Goal: Task Accomplishment & Management: Manage account settings

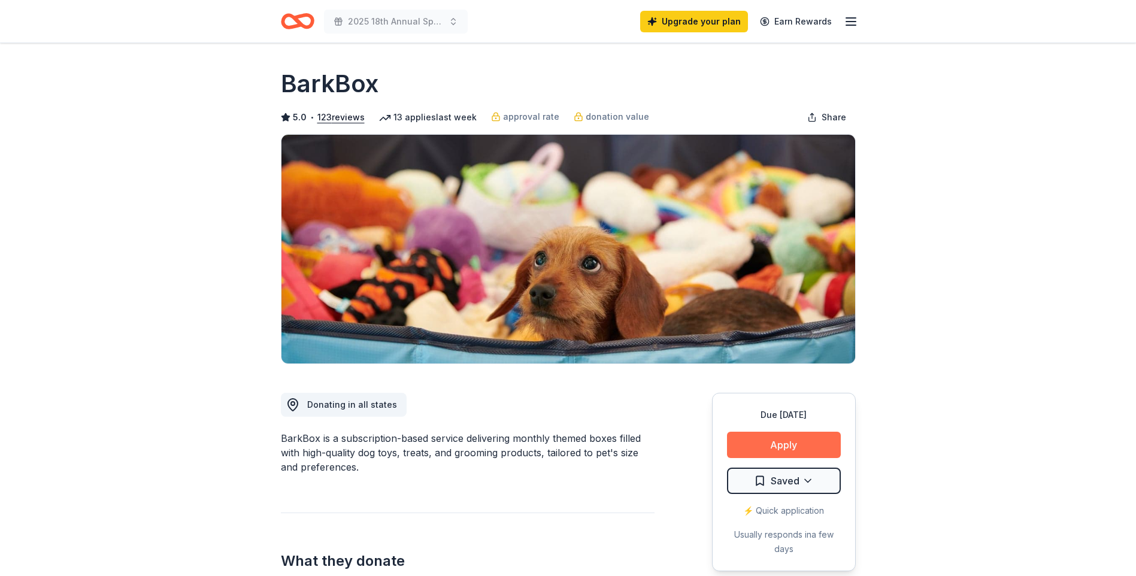
click at [766, 444] on button "Apply" at bounding box center [784, 445] width 114 height 26
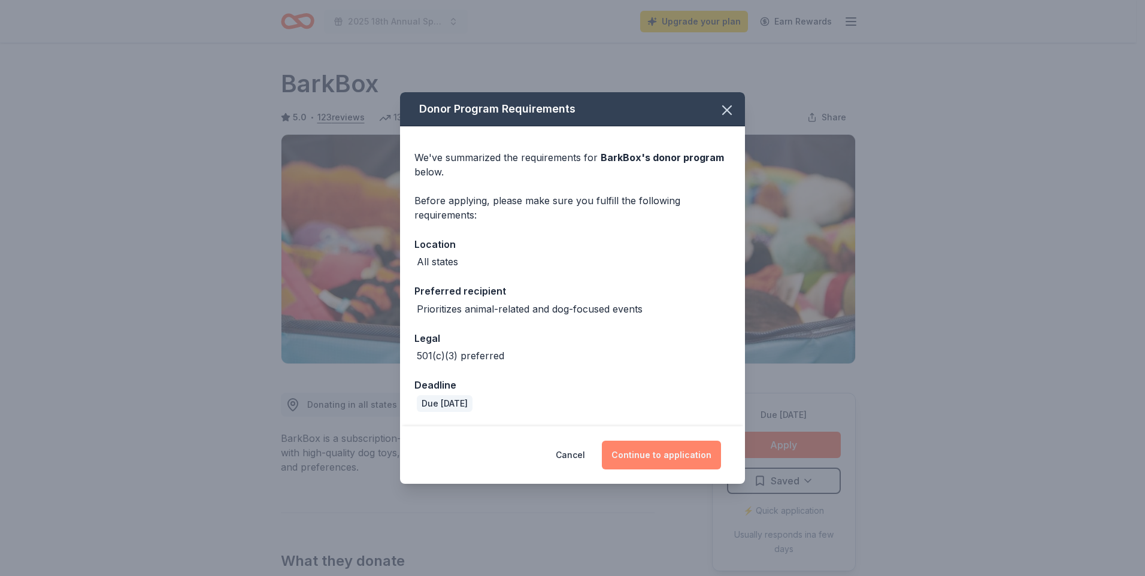
click at [650, 450] on button "Continue to application" at bounding box center [661, 455] width 119 height 29
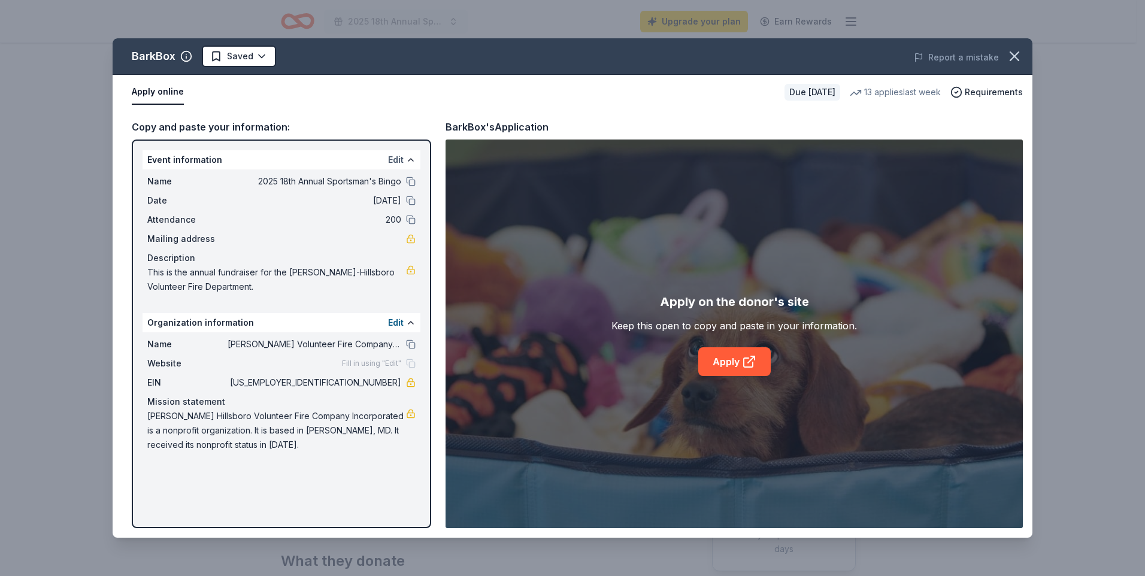
click at [399, 157] on button "Edit" at bounding box center [396, 160] width 16 height 14
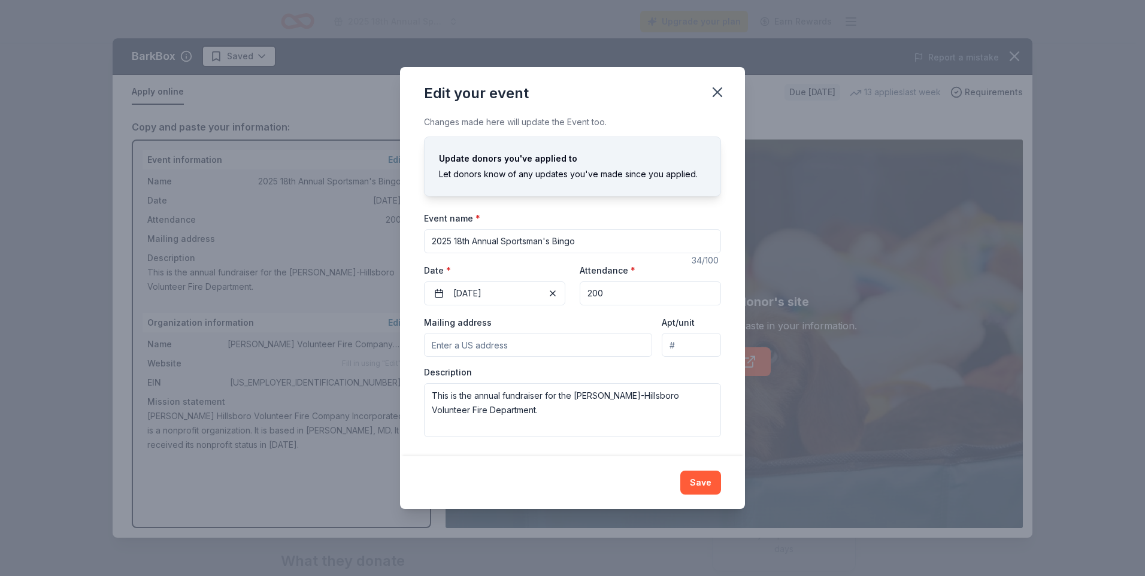
click at [484, 348] on input "Mailing address" at bounding box center [538, 345] width 228 height 24
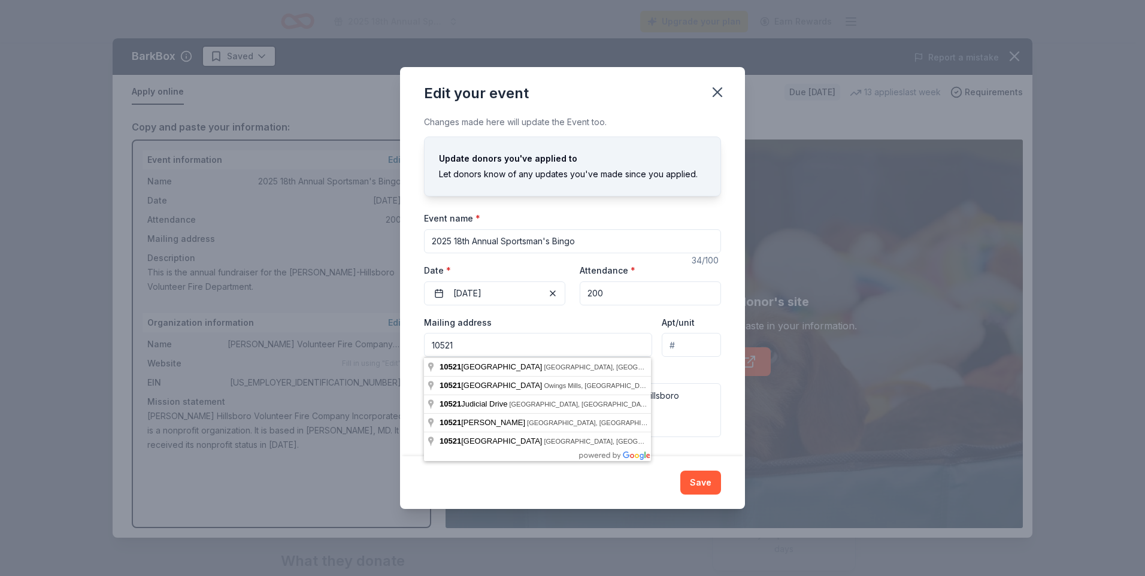
drag, startPoint x: 456, startPoint y: 339, endPoint x: 428, endPoint y: 345, distance: 28.9
click at [428, 345] on input "10521" at bounding box center [538, 345] width 228 height 24
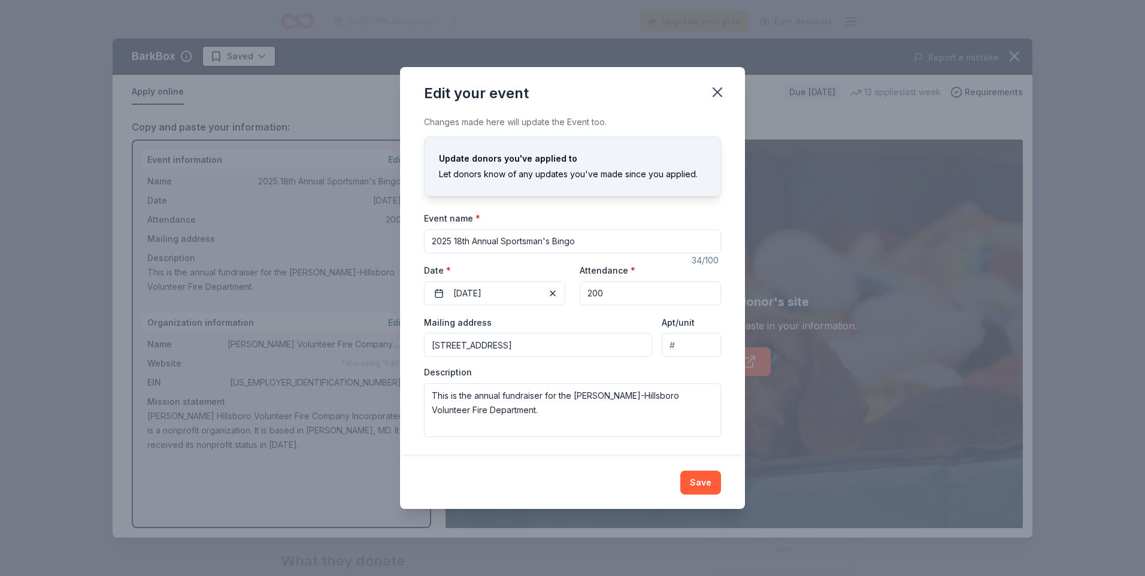
click at [510, 348] on input "[STREET_ADDRESS]" at bounding box center [538, 345] width 228 height 24
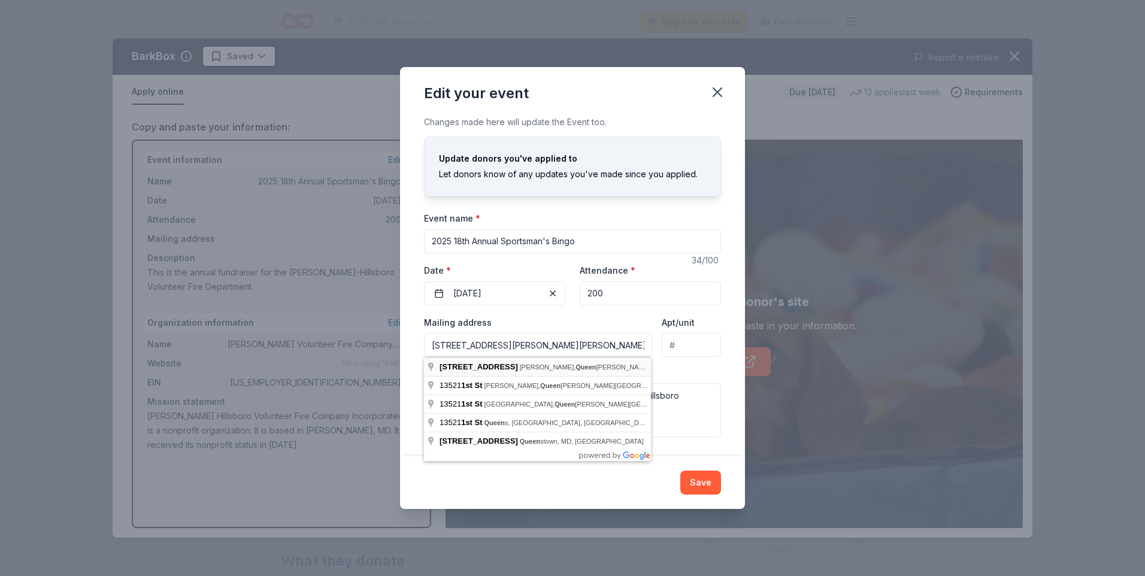
type input "[STREET_ADDRESS][PERSON_NAME]"
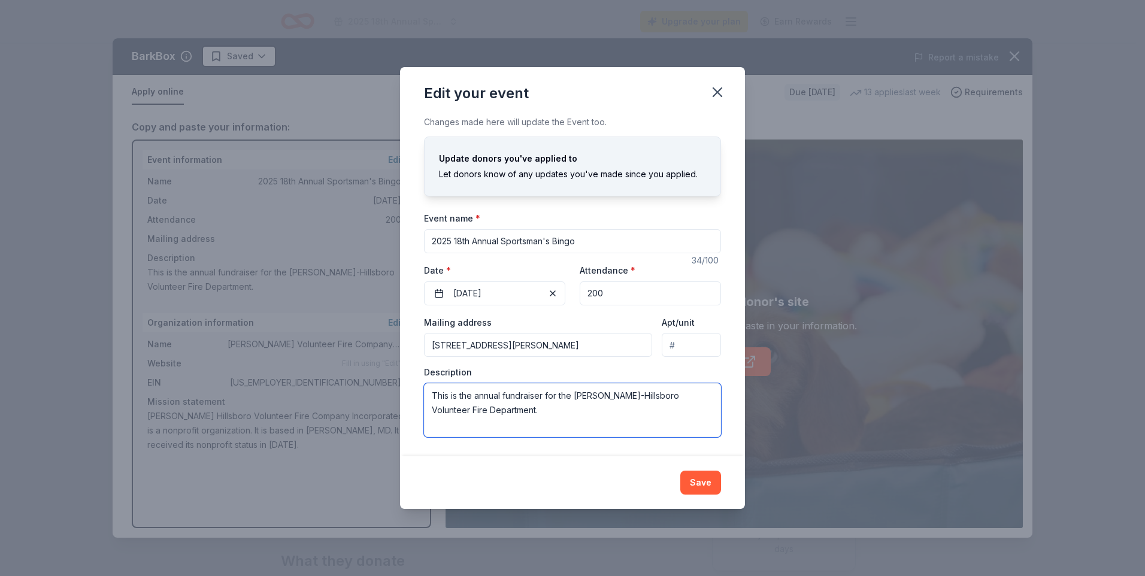
click at [532, 410] on textarea "This is the annual fundraiser for the [PERSON_NAME]-Hillsboro Volunteer Fire De…" at bounding box center [572, 410] width 297 height 54
click at [697, 480] on button "Save" at bounding box center [700, 483] width 41 height 24
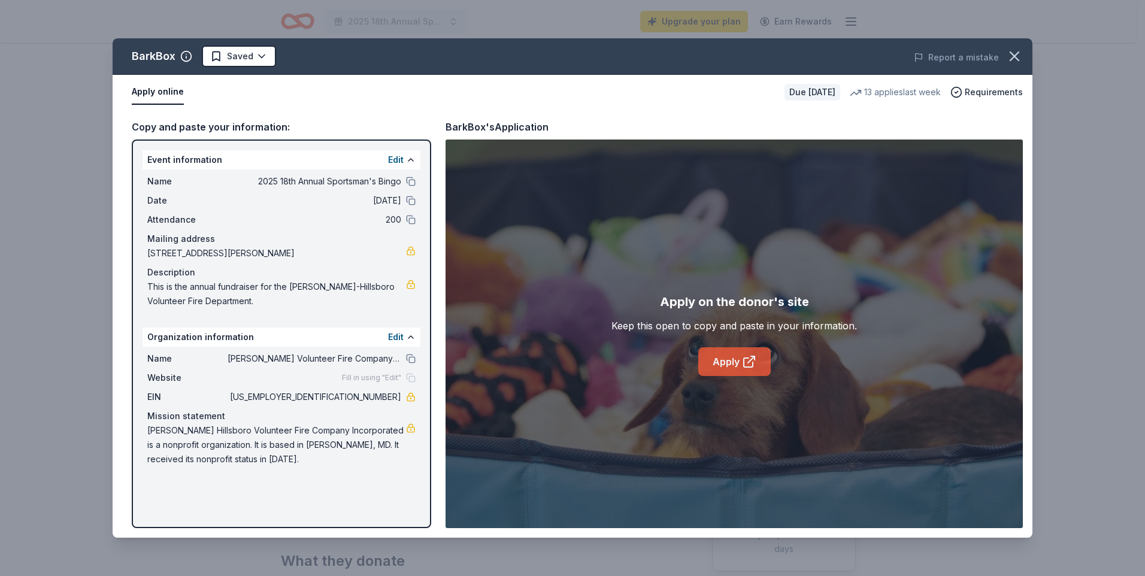
click at [721, 362] on link "Apply" at bounding box center [734, 361] width 72 height 29
click at [409, 180] on button at bounding box center [411, 182] width 10 height 10
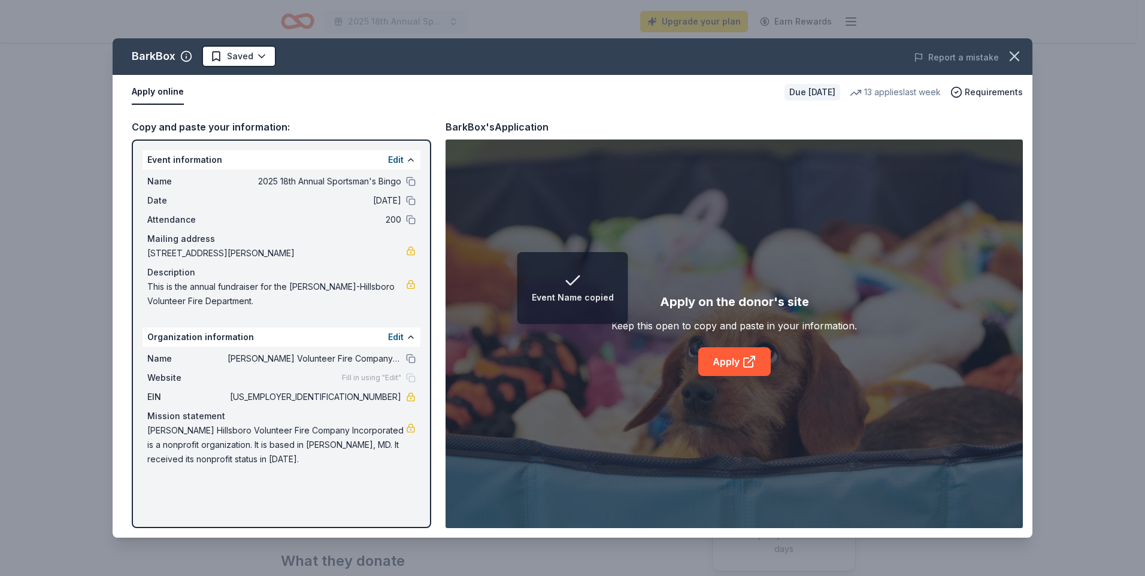
click at [168, 291] on span "This is the annual fundraiser for the [PERSON_NAME]-Hillsboro Volunteer Fire De…" at bounding box center [276, 294] width 259 height 29
drag, startPoint x: 147, startPoint y: 283, endPoint x: 264, endPoint y: 296, distance: 117.5
click at [264, 296] on span "This is the annual fundraiser for the [PERSON_NAME]-Hillsboro Volunteer Fire De…" at bounding box center [276, 294] width 259 height 29
drag, startPoint x: 353, startPoint y: 396, endPoint x: 393, endPoint y: 396, distance: 39.5
click at [393, 396] on span "[US_EMPLOYER_IDENTIFICATION_NUMBER]" at bounding box center [314, 397] width 174 height 14
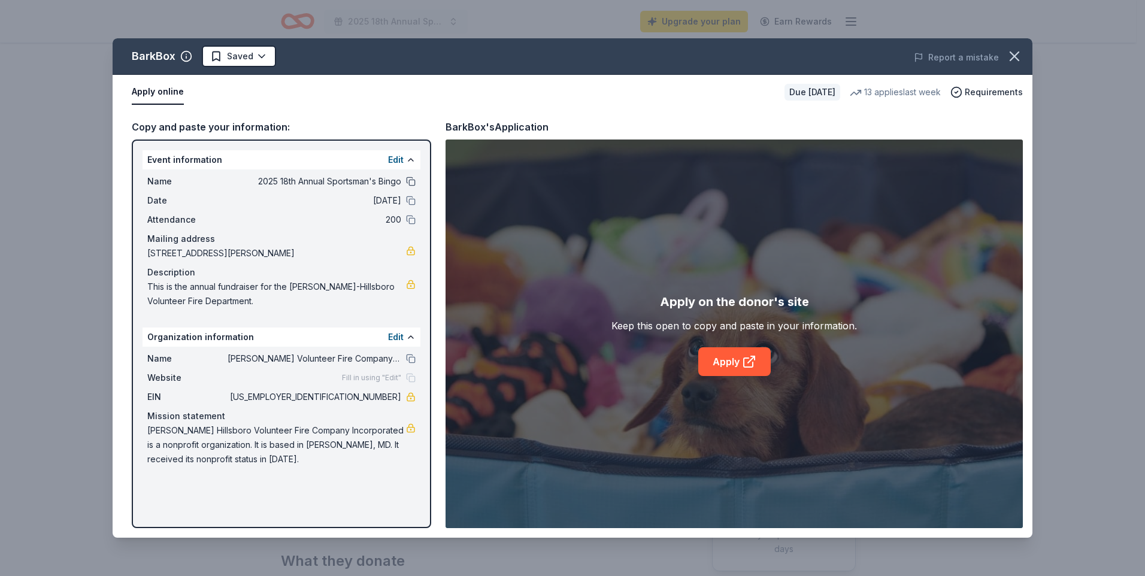
click at [414, 183] on button at bounding box center [411, 182] width 10 height 10
click at [1009, 60] on icon "button" at bounding box center [1014, 56] width 17 height 17
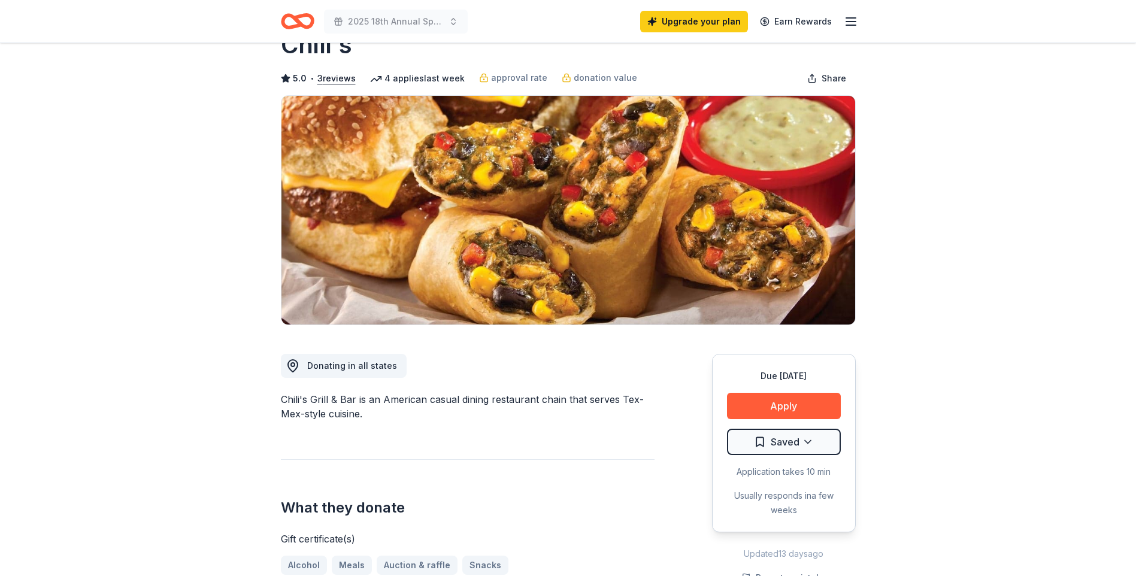
scroll to position [120, 0]
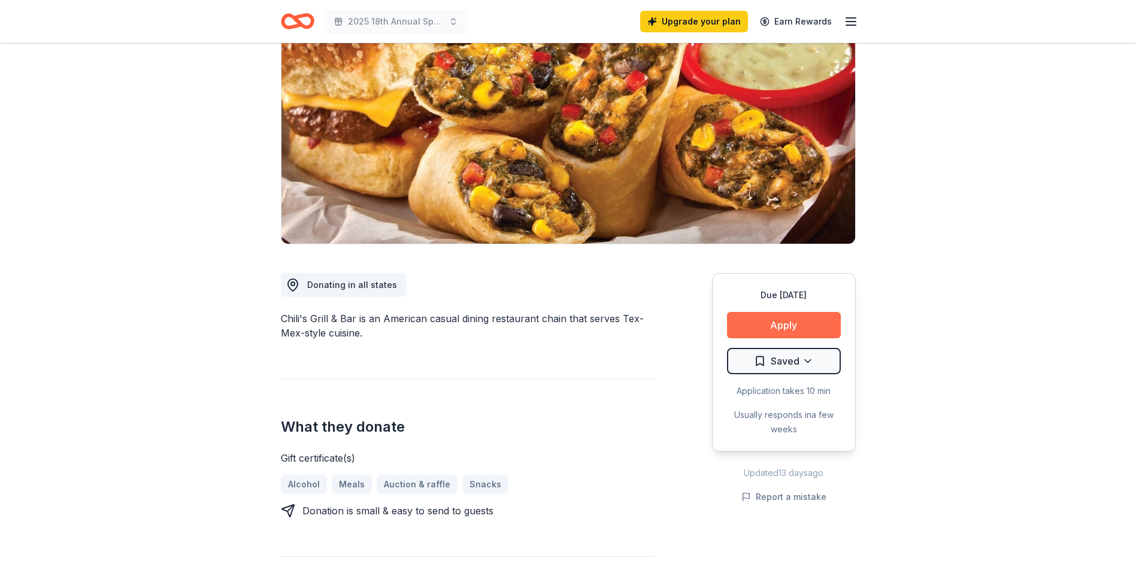
click at [778, 321] on button "Apply" at bounding box center [784, 325] width 114 height 26
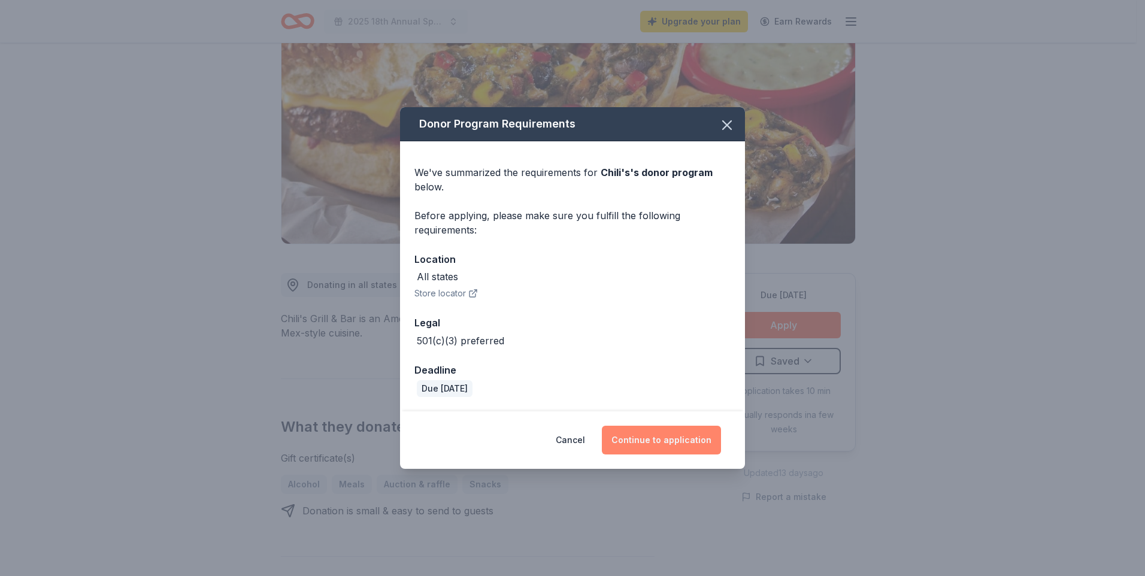
click at [648, 438] on button "Continue to application" at bounding box center [661, 440] width 119 height 29
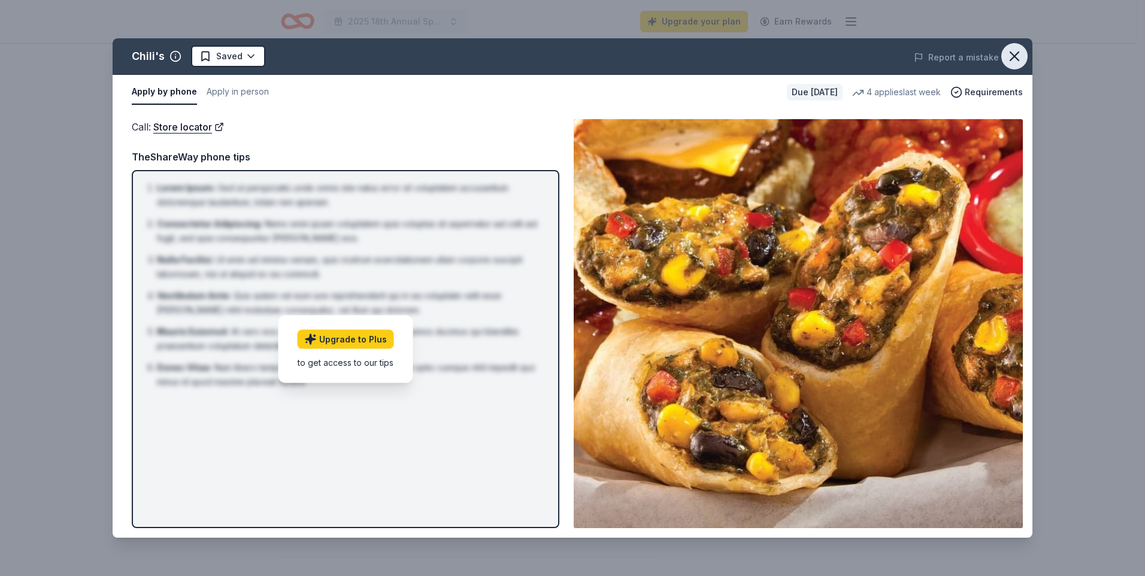
click at [1009, 59] on icon "button" at bounding box center [1014, 56] width 17 height 17
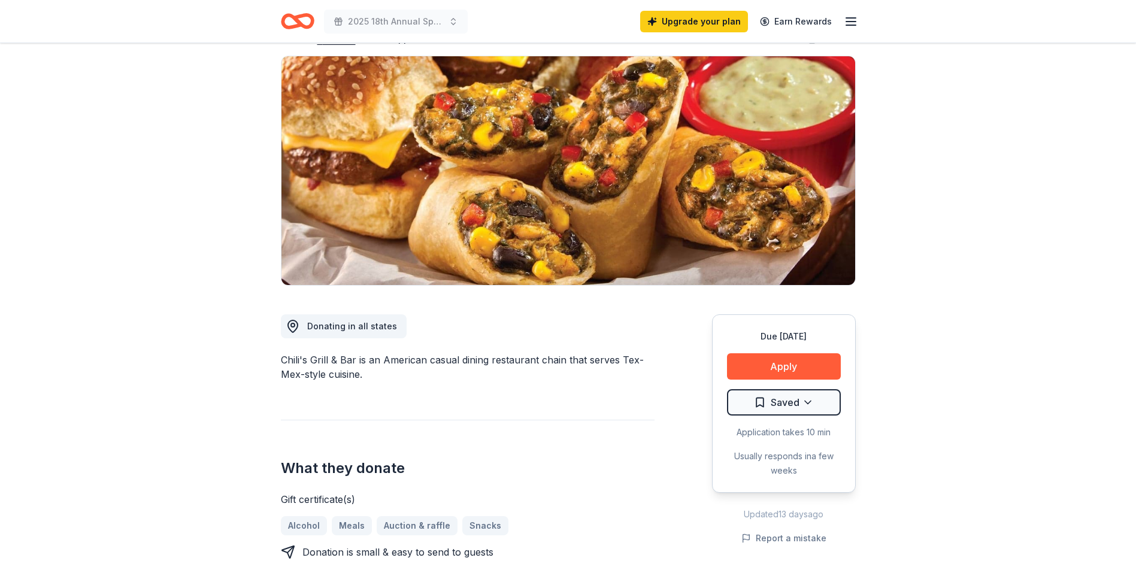
scroll to position [0, 0]
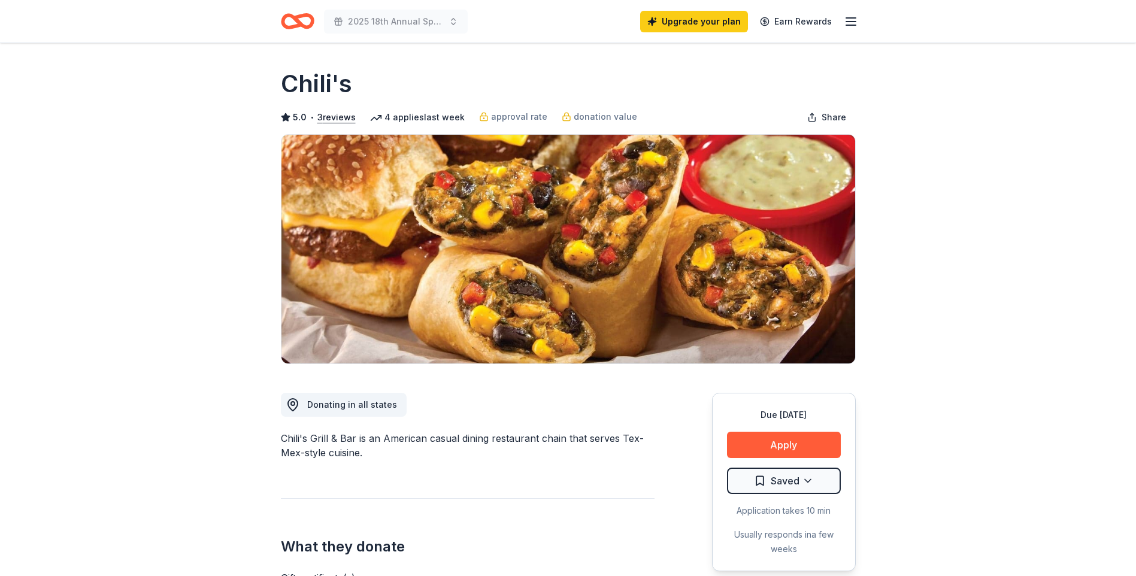
click at [296, 20] on icon "Home" at bounding box center [302, 21] width 19 height 12
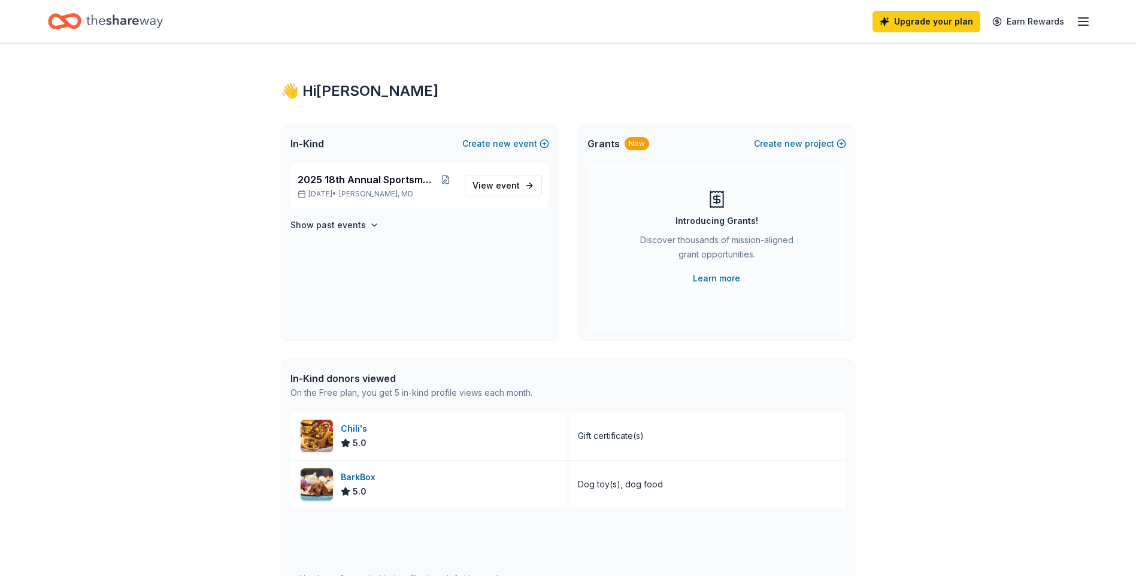
click at [1084, 20] on icon "button" at bounding box center [1083, 21] width 14 height 14
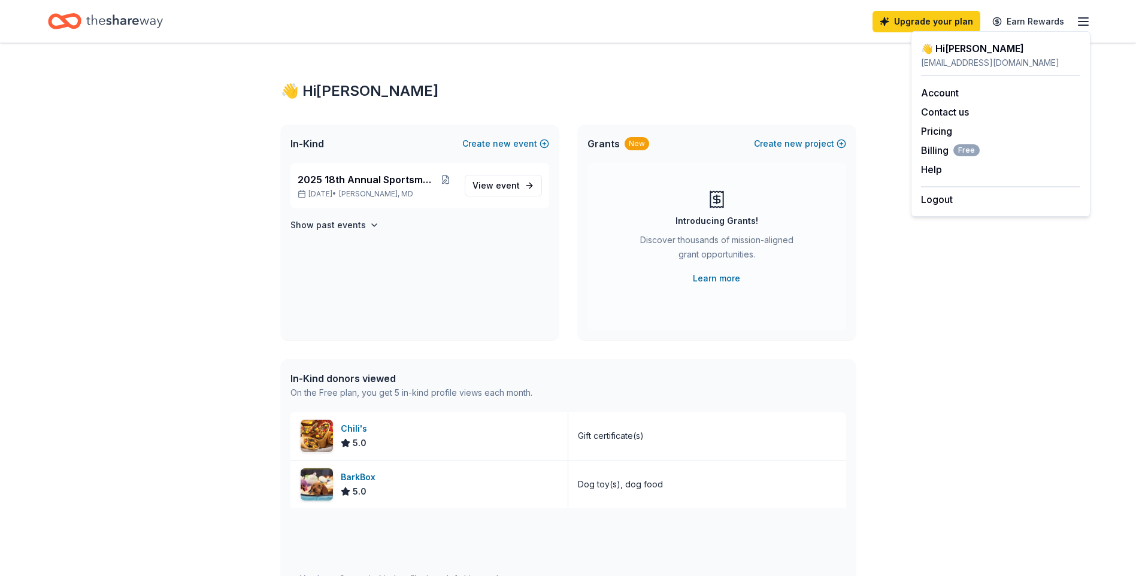
click at [702, 97] on div "👋 Hi Jonathan" at bounding box center [568, 90] width 575 height 19
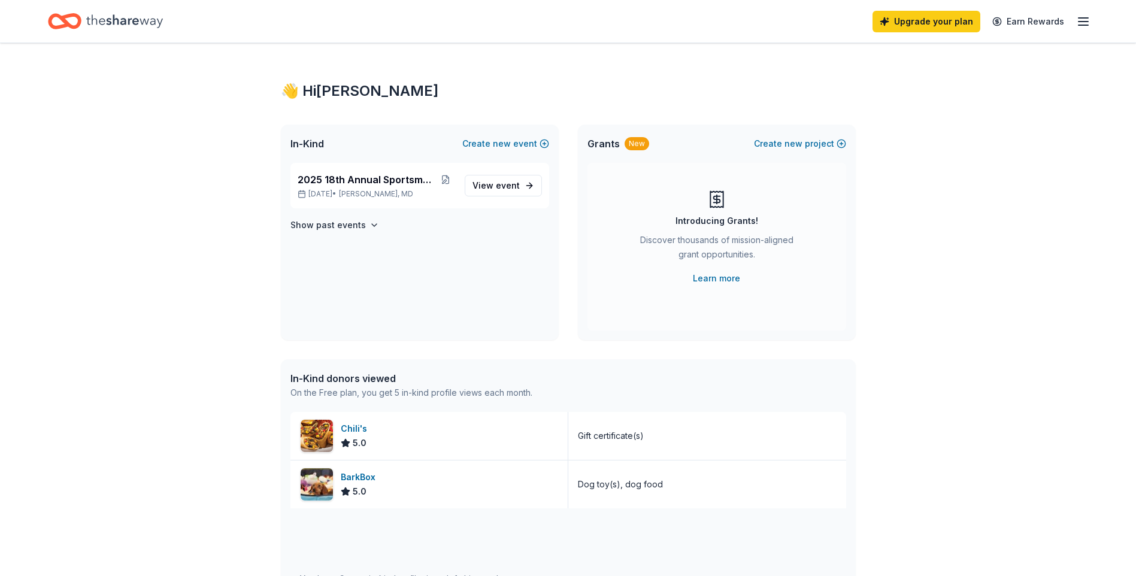
click at [123, 23] on icon "Home" at bounding box center [124, 21] width 77 height 25
click at [1080, 25] on line "button" at bounding box center [1083, 25] width 10 height 0
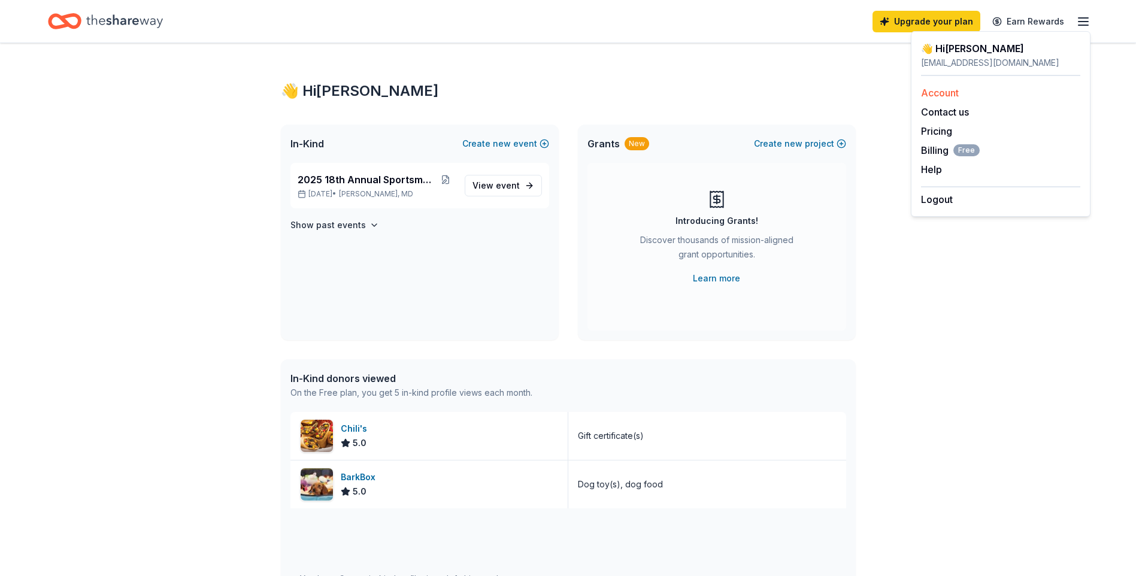
click at [944, 97] on link "Account" at bounding box center [940, 93] width 38 height 12
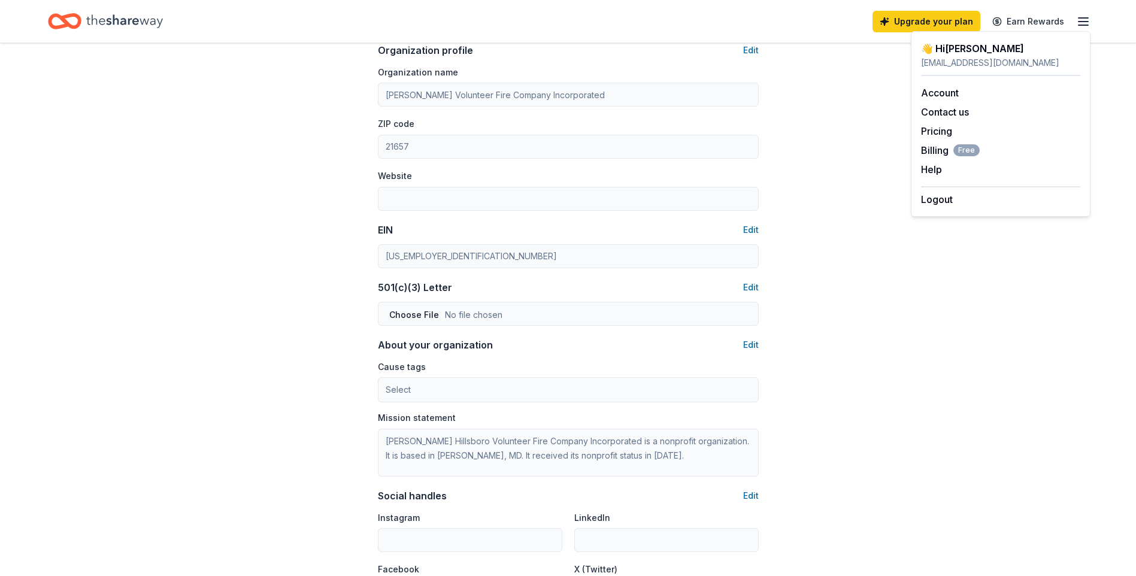
scroll to position [479, 0]
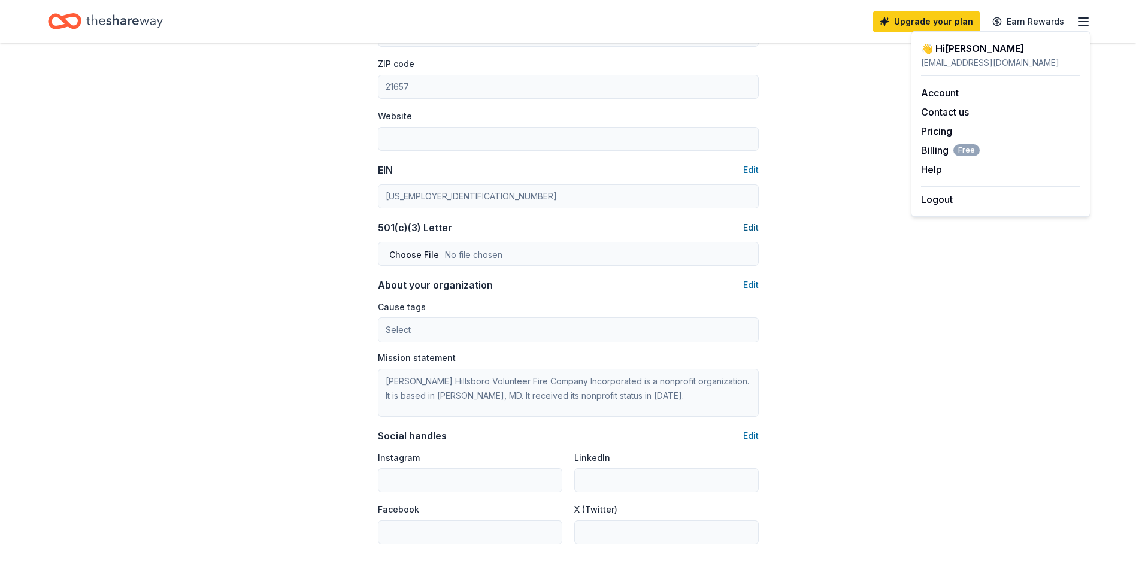
click at [749, 226] on button "Edit" at bounding box center [751, 227] width 16 height 14
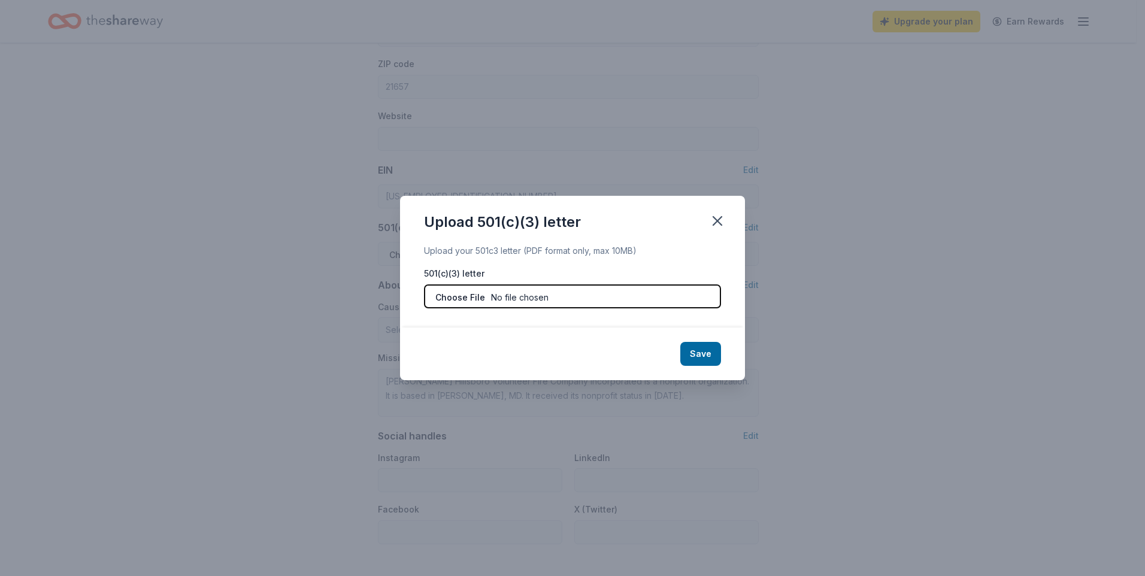
click at [462, 296] on input "file" at bounding box center [572, 296] width 297 height 24
click at [715, 220] on icon "button" at bounding box center [717, 221] width 17 height 17
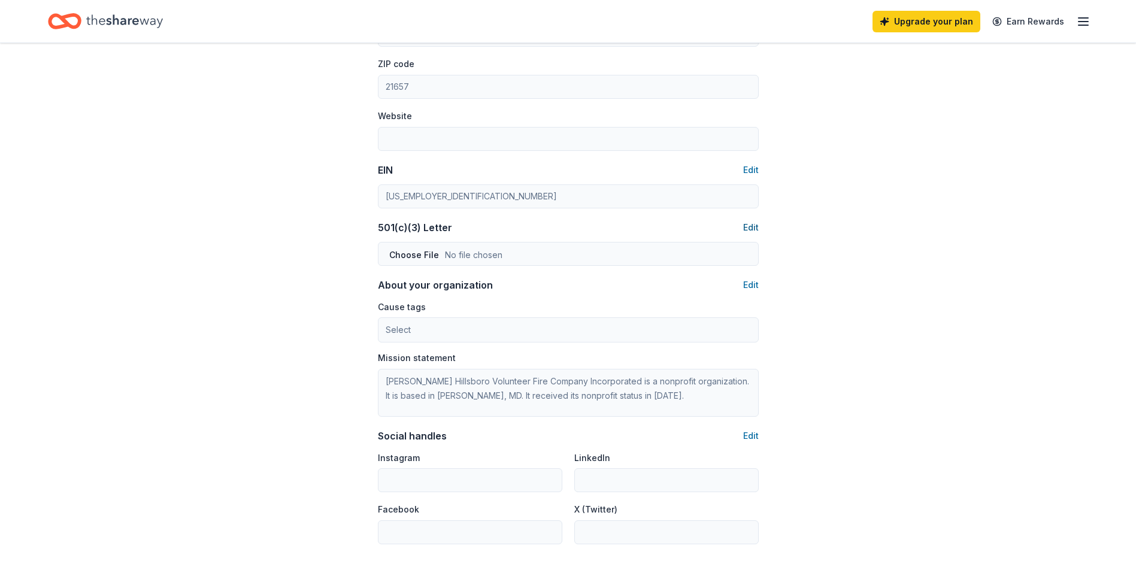
click at [752, 226] on button "Edit" at bounding box center [751, 227] width 16 height 14
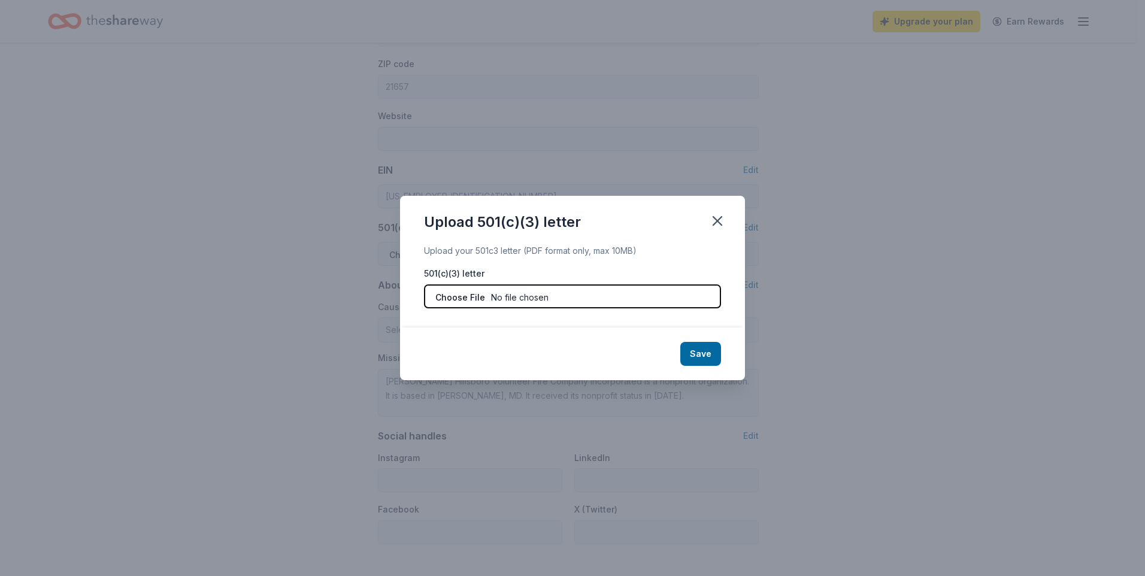
click at [451, 296] on input "file" at bounding box center [572, 296] width 297 height 24
type input "C:\fakepath\501(c)(4).pdf"
click at [697, 353] on button "Save" at bounding box center [700, 354] width 41 height 24
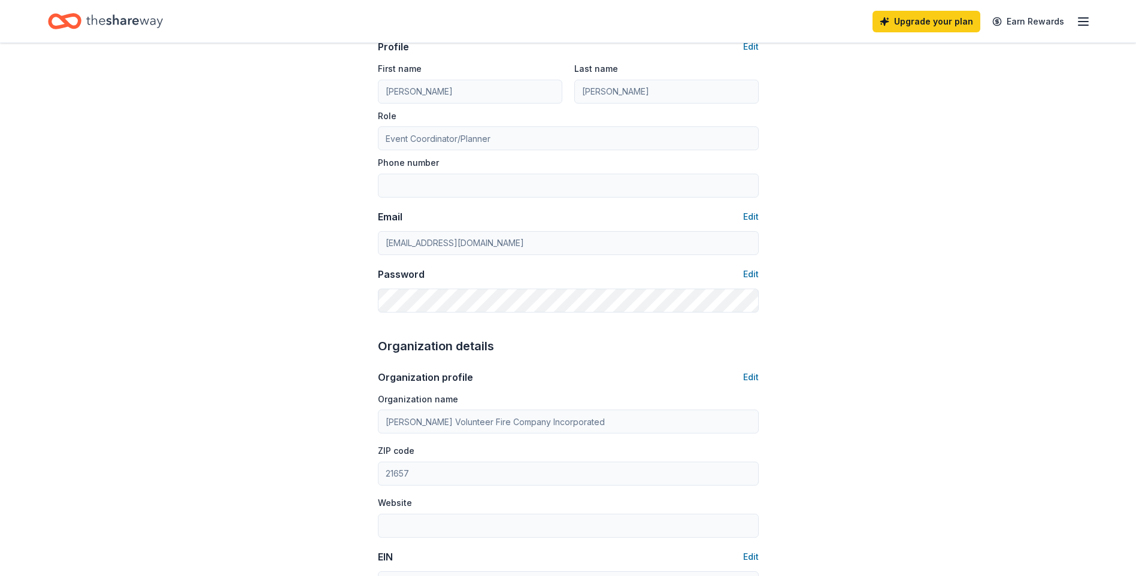
scroll to position [0, 0]
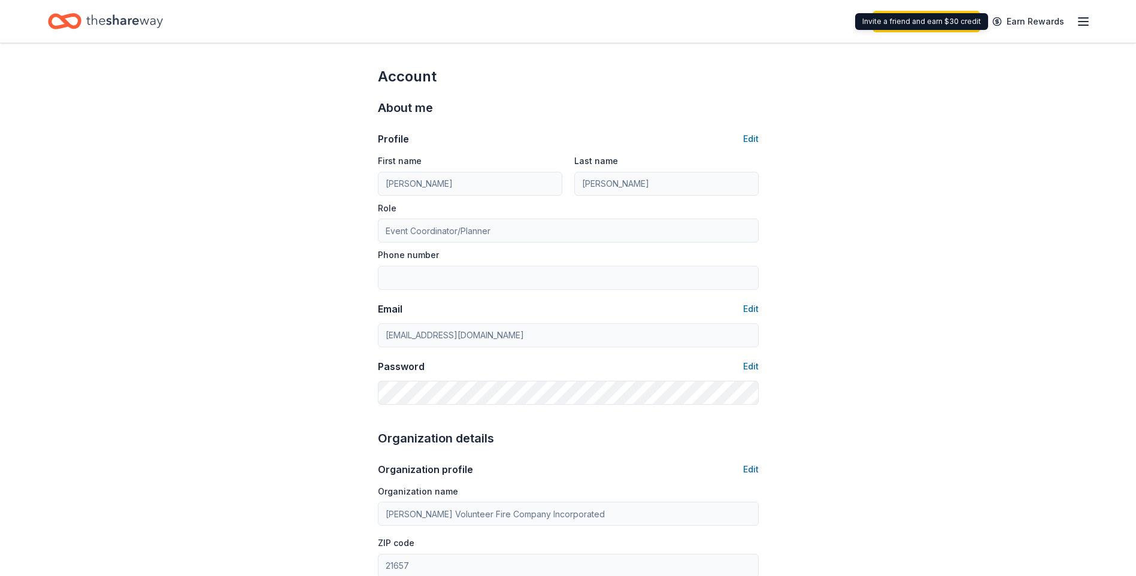
click at [1087, 18] on line "button" at bounding box center [1083, 18] width 10 height 0
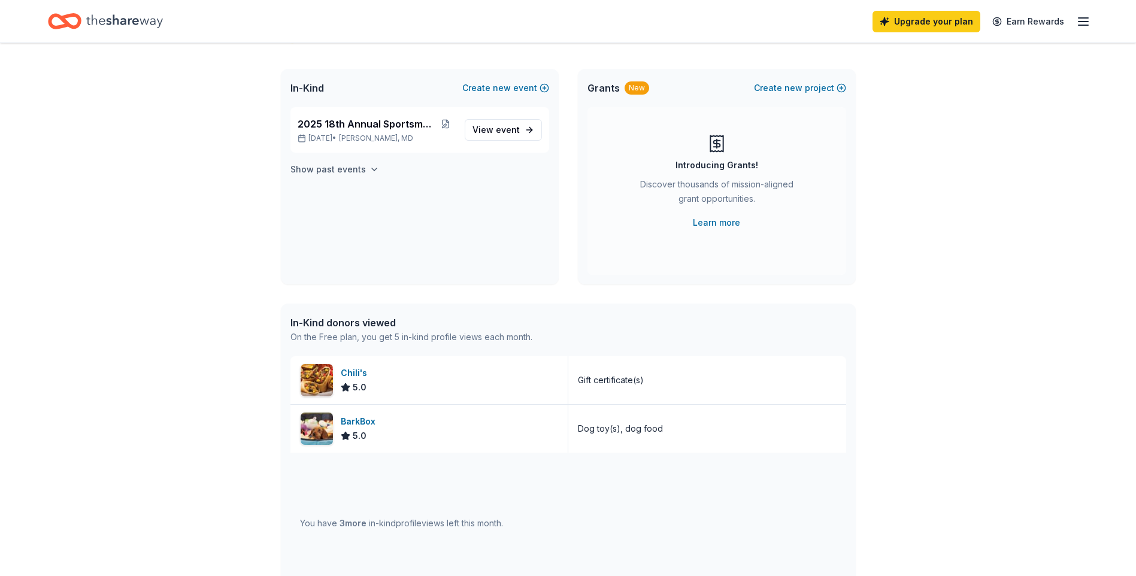
scroll to position [30, 0]
